Goal: Task Accomplishment & Management: Complete application form

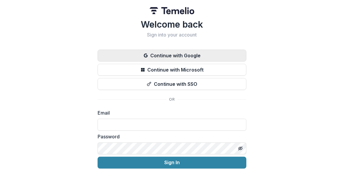
click at [194, 55] on button "Continue with Google" at bounding box center [172, 56] width 149 height 12
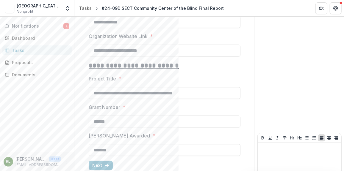
scroll to position [590, 0]
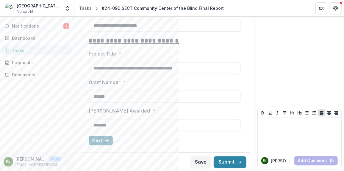
click at [99, 140] on button "Next" at bounding box center [101, 141] width 24 height 10
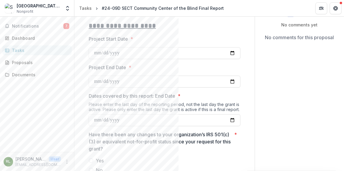
scroll to position [89, 0]
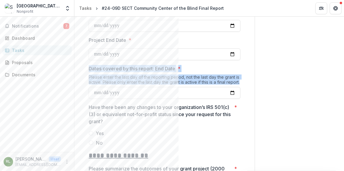
drag, startPoint x: 80, startPoint y: 68, endPoint x: 235, endPoint y: 87, distance: 156.7
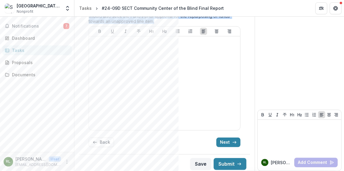
scroll to position [554, 0]
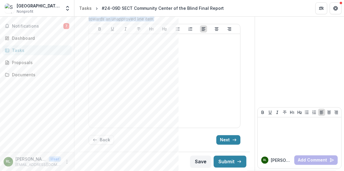
drag, startPoint x: 79, startPoint y: 32, endPoint x: 213, endPoint y: 72, distance: 139.8
copy div "**********"
click at [228, 140] on button "Next" at bounding box center [228, 140] width 24 height 10
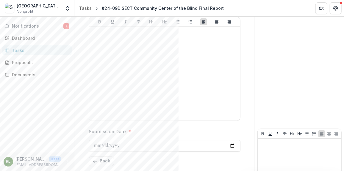
scroll to position [651, 0]
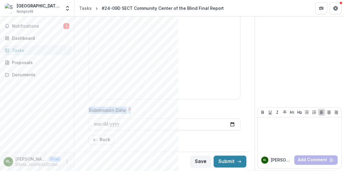
drag, startPoint x: 81, startPoint y: 84, endPoint x: 233, endPoint y: 133, distance: 159.1
copy div "**********"
drag, startPoint x: 87, startPoint y: 89, endPoint x: 211, endPoint y: 131, distance: 131.5
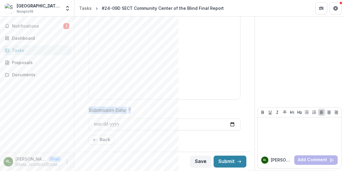
copy div "**********"
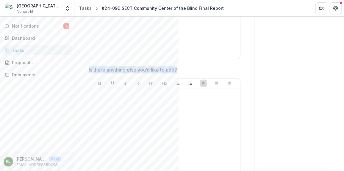
scroll to position [562, 0]
drag, startPoint x: 87, startPoint y: 101, endPoint x: 198, endPoint y: 93, distance: 110.9
copy div "**********"
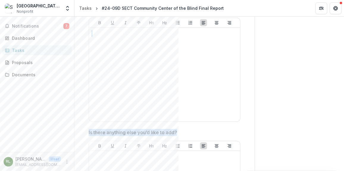
scroll to position [651, 0]
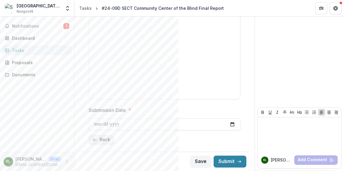
click at [109, 141] on button "Back" at bounding box center [101, 140] width 25 height 10
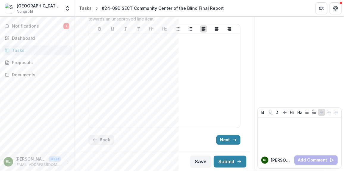
scroll to position [554, 0]
click at [109, 140] on button "Back" at bounding box center [101, 140] width 25 height 10
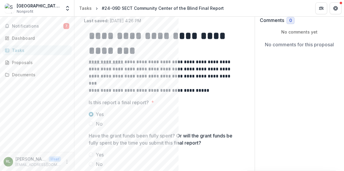
scroll to position [0, 0]
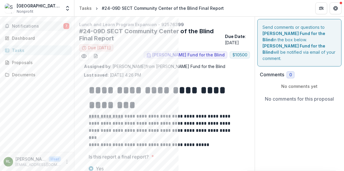
click at [23, 24] on span "Notifications" at bounding box center [37, 26] width 51 height 5
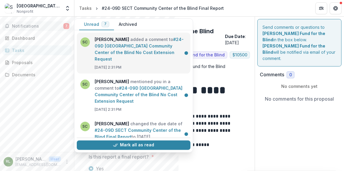
click at [156, 58] on link "#24-09D [GEOGRAPHIC_DATA] Community Center of the Blind No Cost Extension Reque…" at bounding box center [139, 49] width 89 height 25
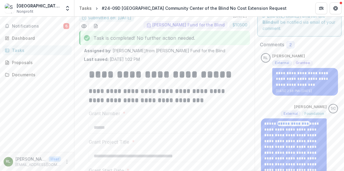
scroll to position [29, 0]
